Goal: Find specific page/section: Find specific page/section

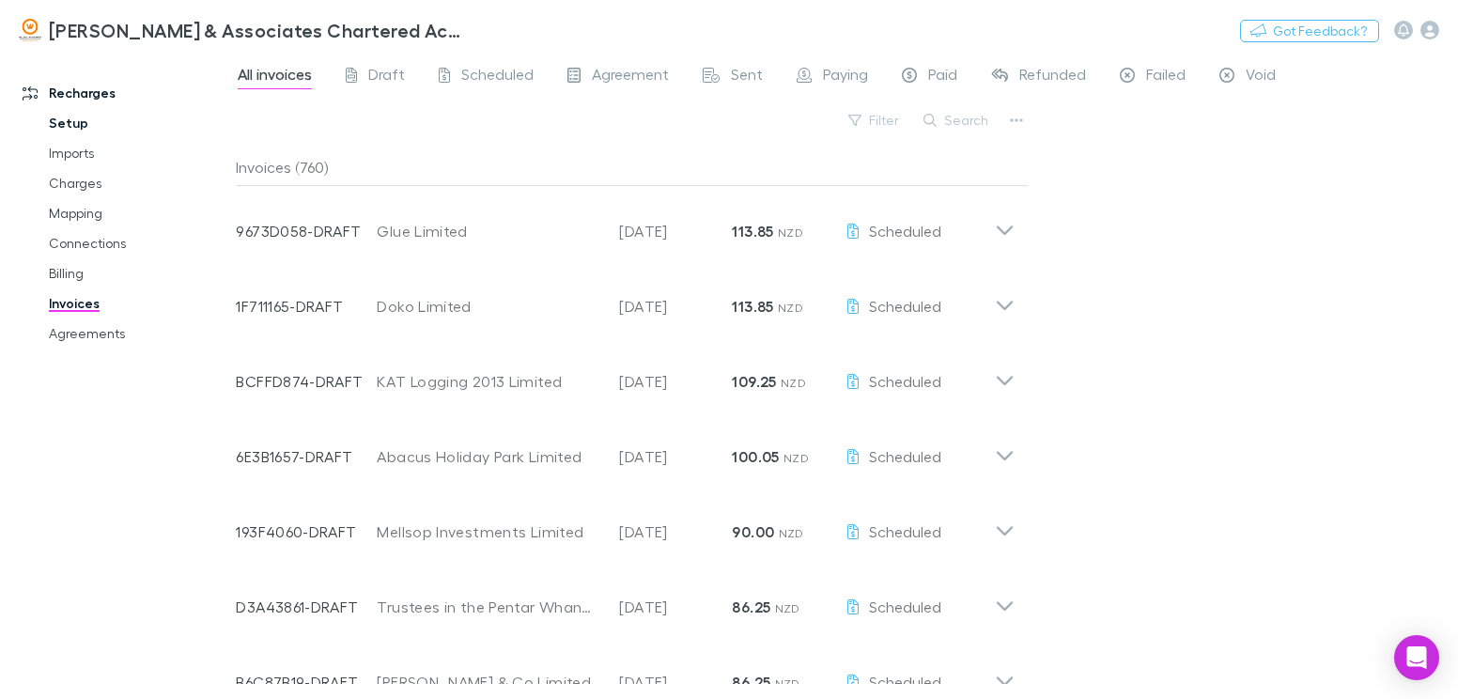
drag, startPoint x: 74, startPoint y: 126, endPoint x: 87, endPoint y: 125, distance: 13.2
click at [74, 126] on link "Setup" at bounding box center [138, 123] width 216 height 30
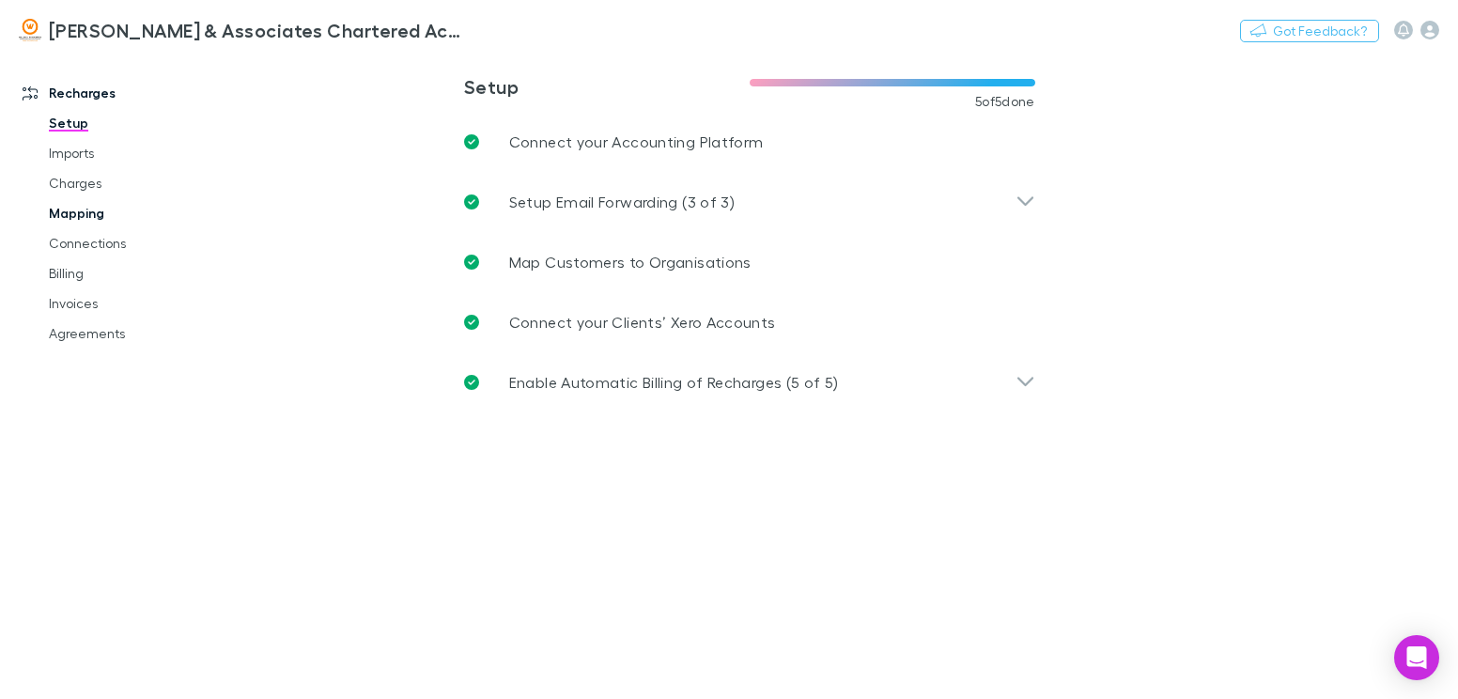
click at [94, 212] on link "Mapping" at bounding box center [138, 213] width 216 height 30
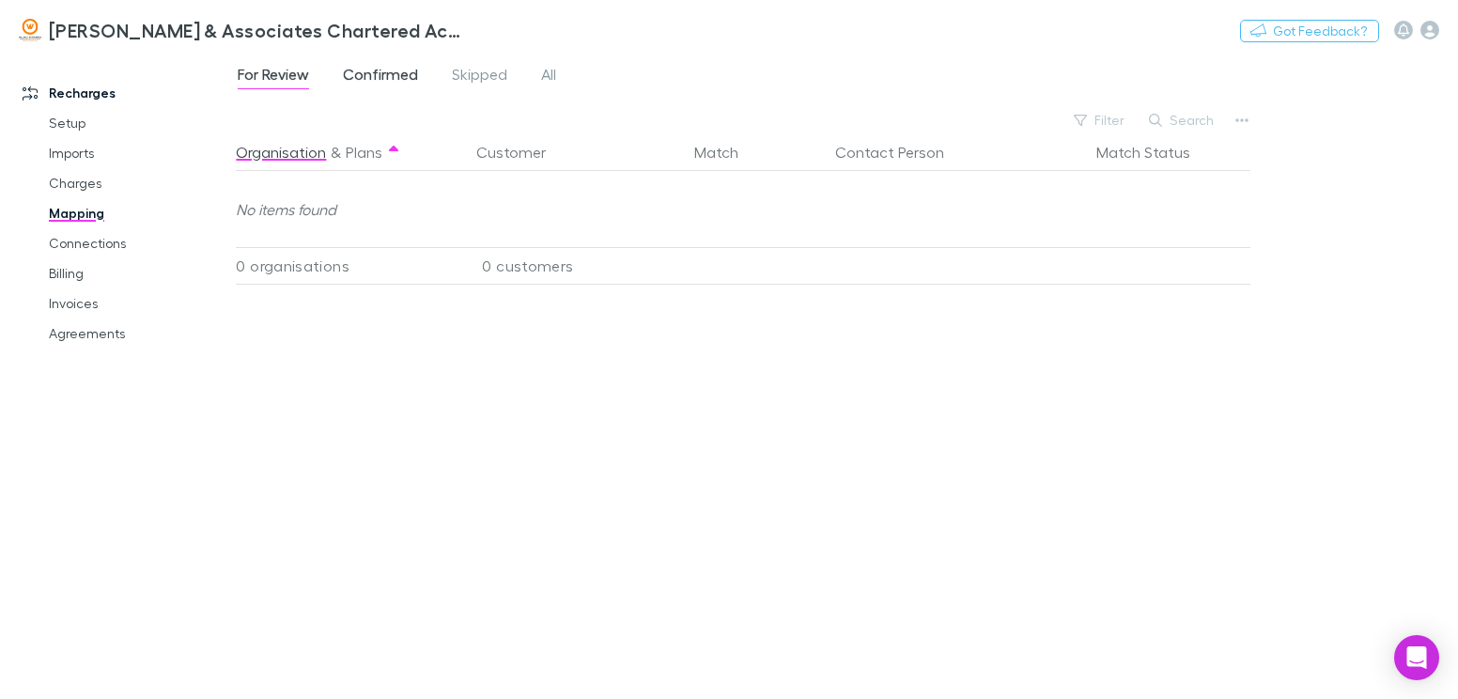
click at [371, 66] on span "Confirmed" at bounding box center [380, 77] width 75 height 24
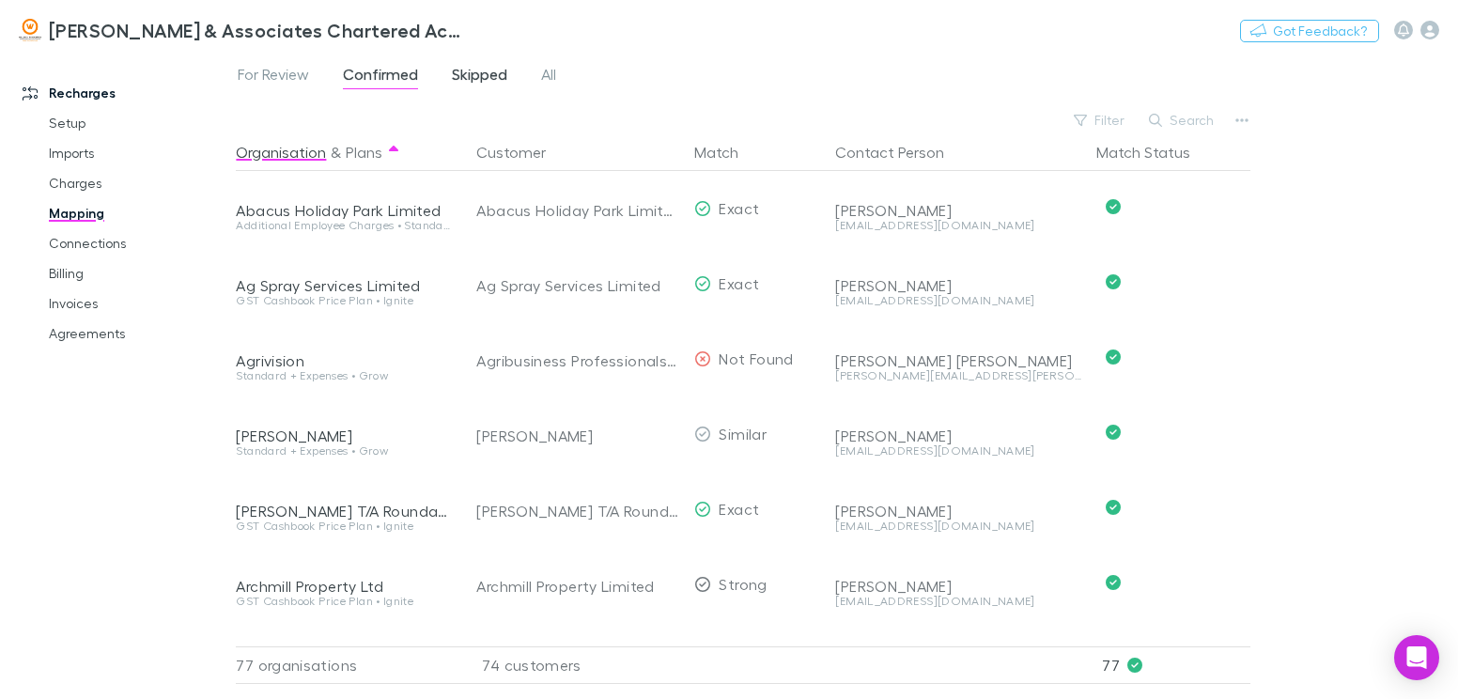
click at [469, 70] on span "Skipped" at bounding box center [479, 77] width 55 height 24
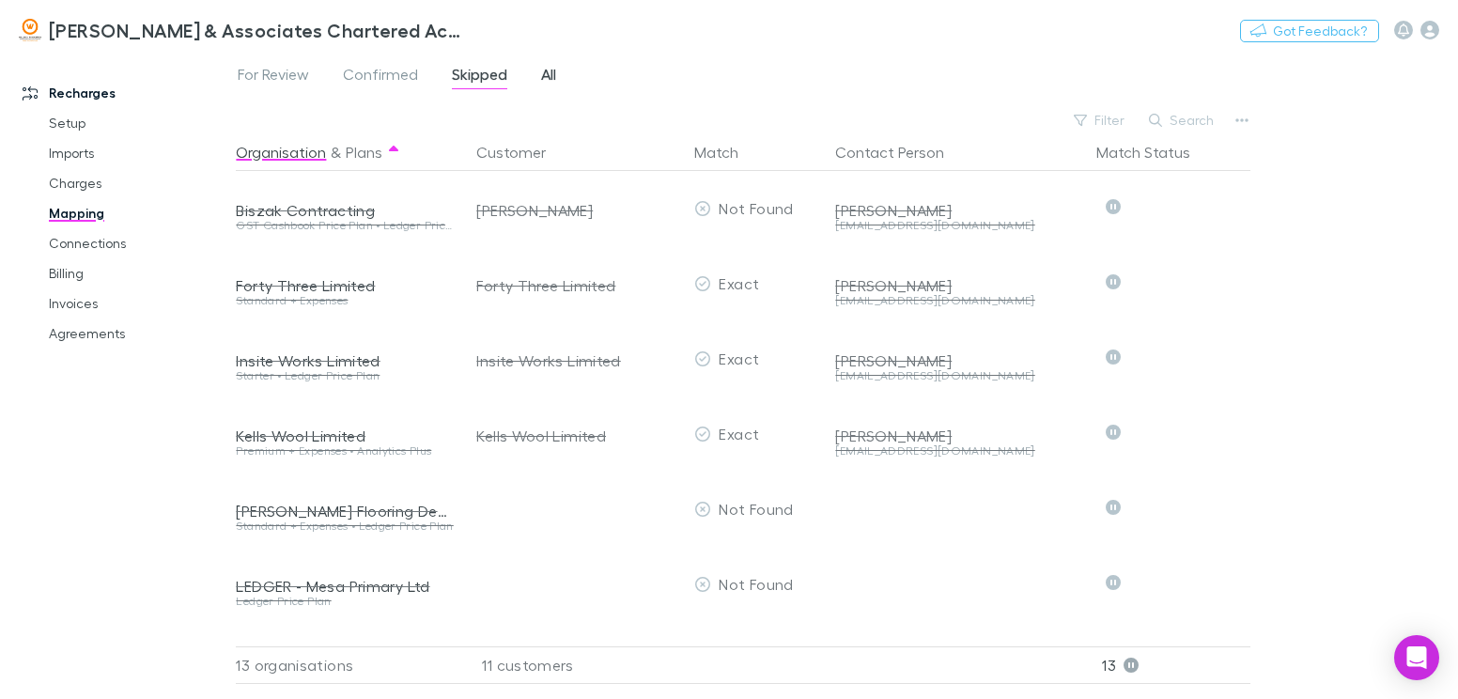
click at [547, 77] on span "All" at bounding box center [548, 77] width 15 height 24
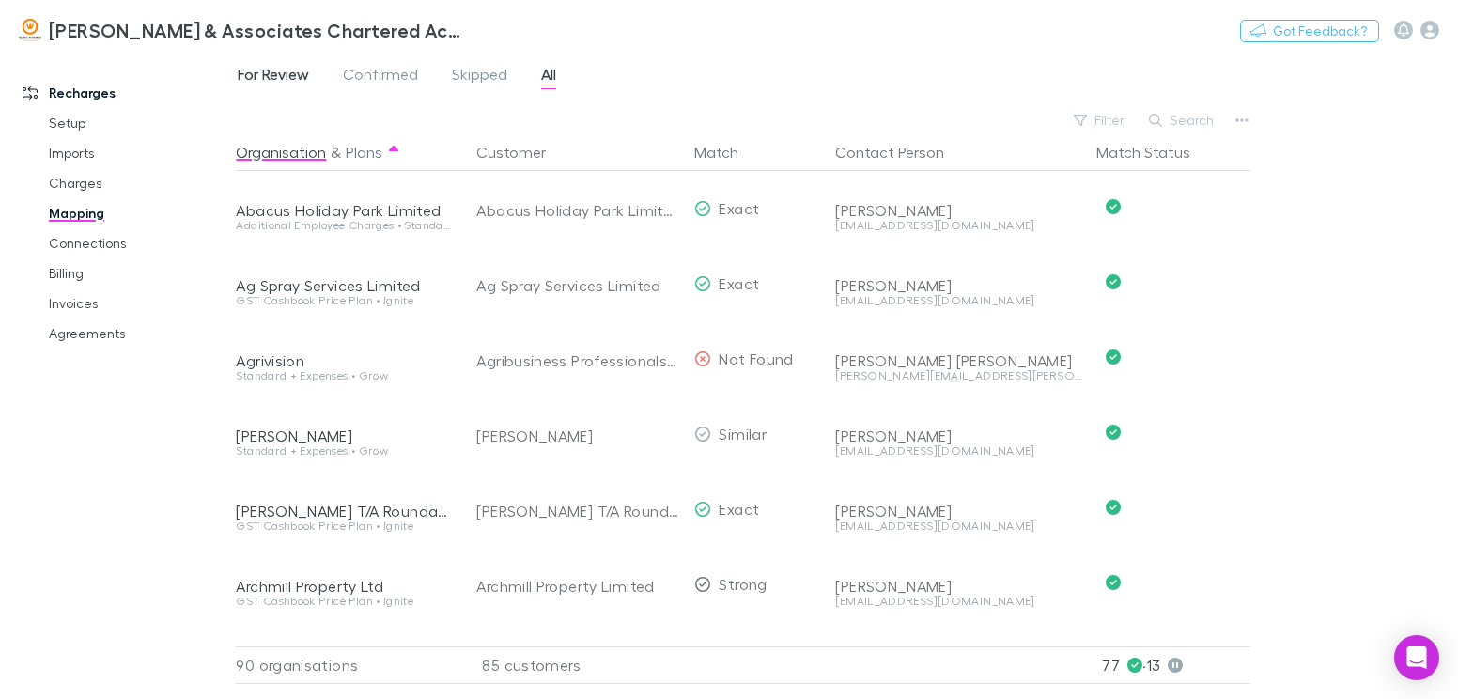
click at [306, 69] on span "For Review" at bounding box center [273, 77] width 71 height 24
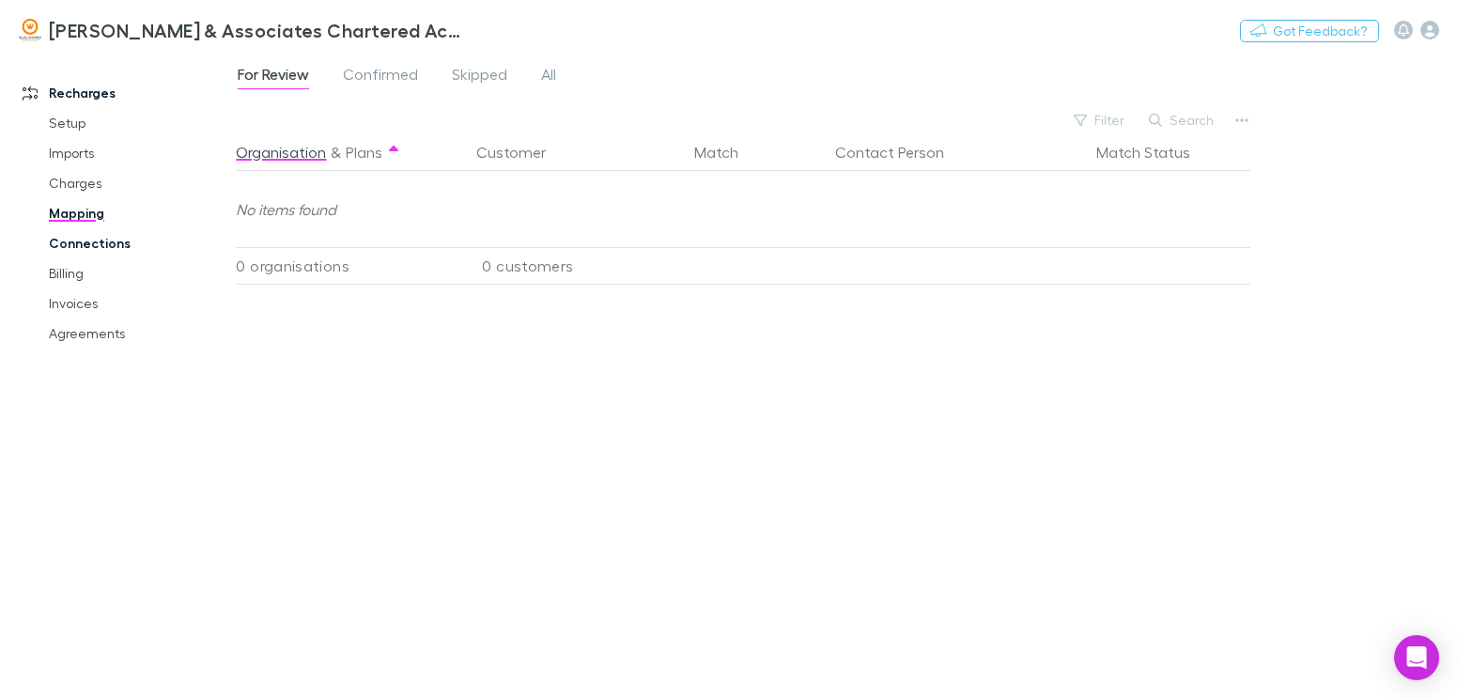
click at [92, 242] on link "Connections" at bounding box center [138, 243] width 216 height 30
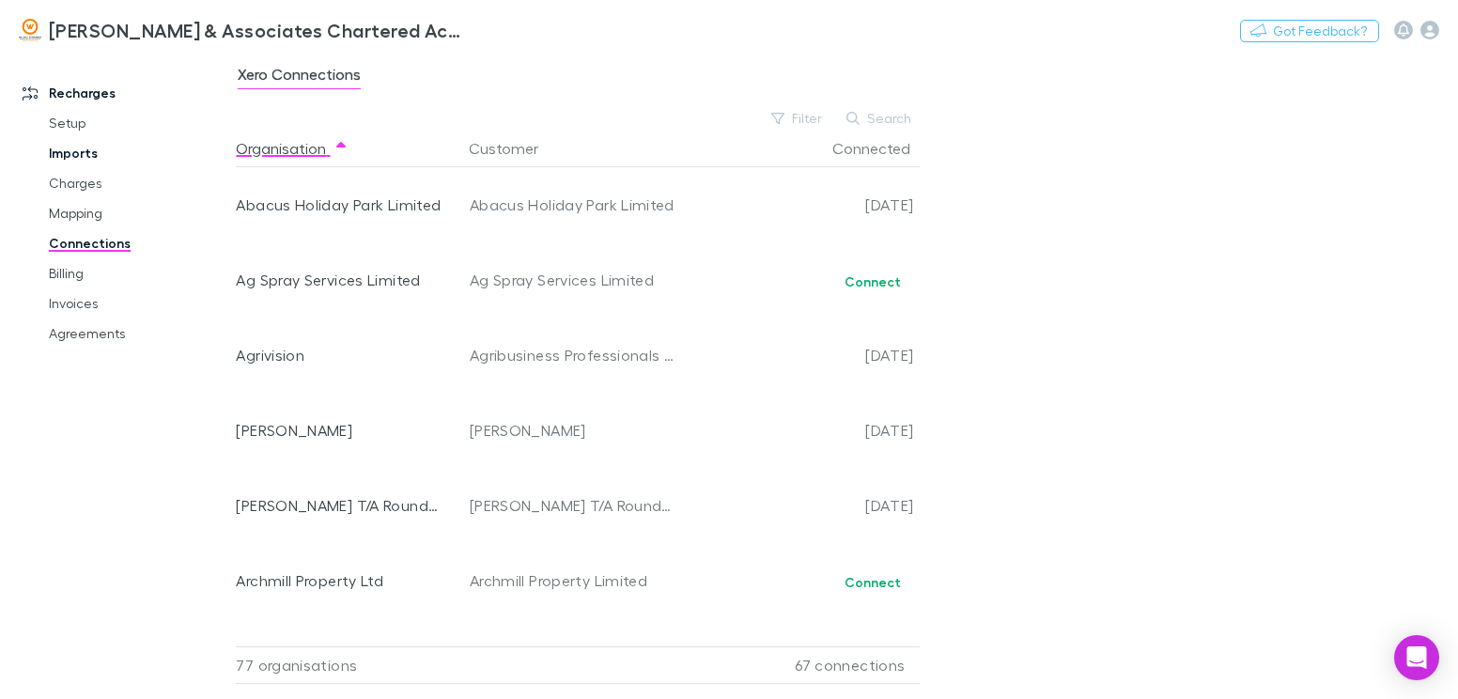
click at [70, 148] on link "Imports" at bounding box center [138, 153] width 216 height 30
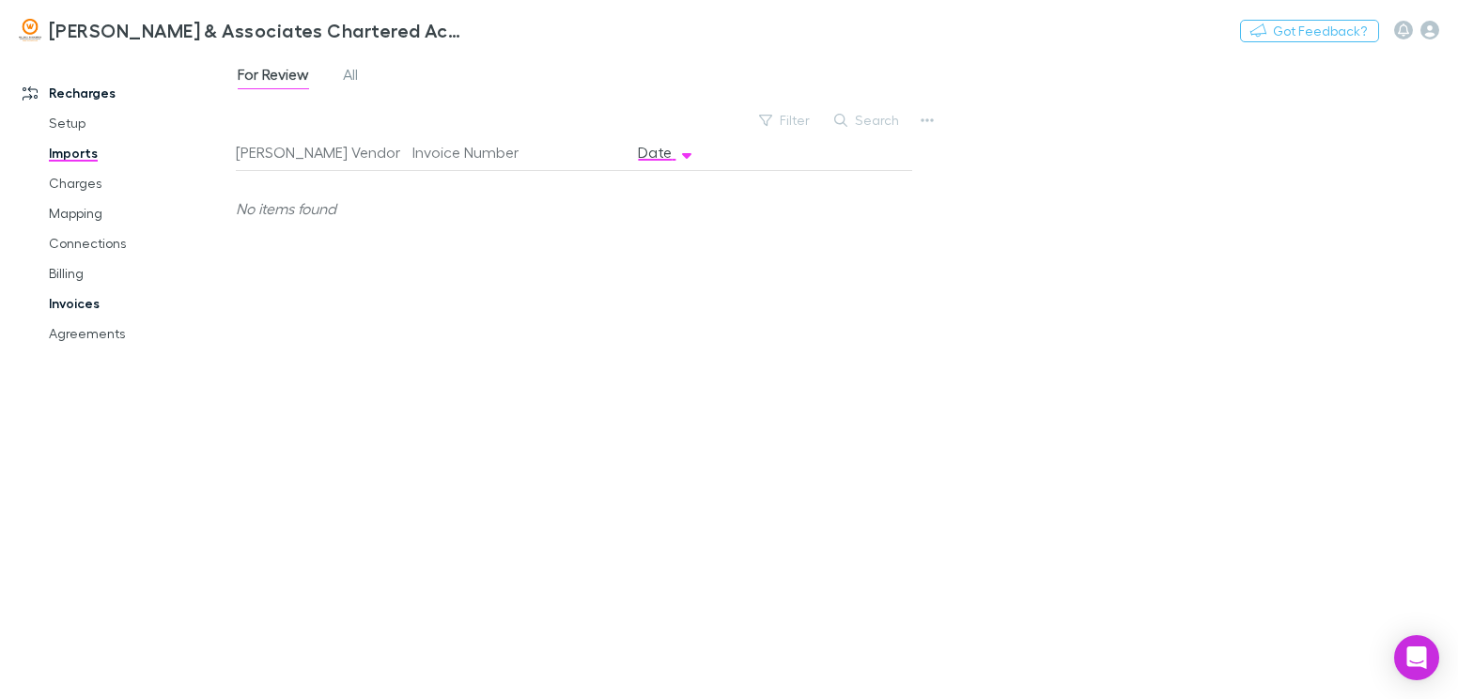
click at [74, 296] on link "Invoices" at bounding box center [138, 303] width 216 height 30
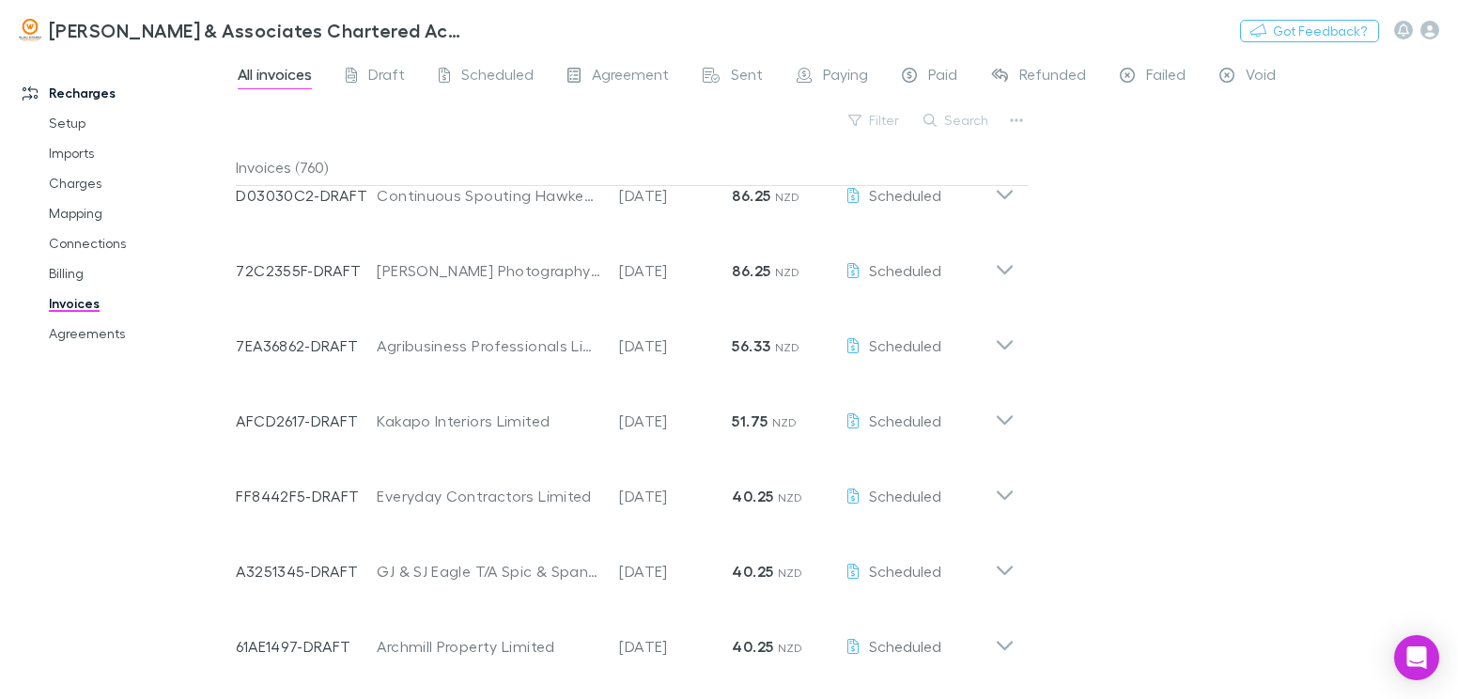
scroll to position [1785, 0]
